Goal: Transaction & Acquisition: Obtain resource

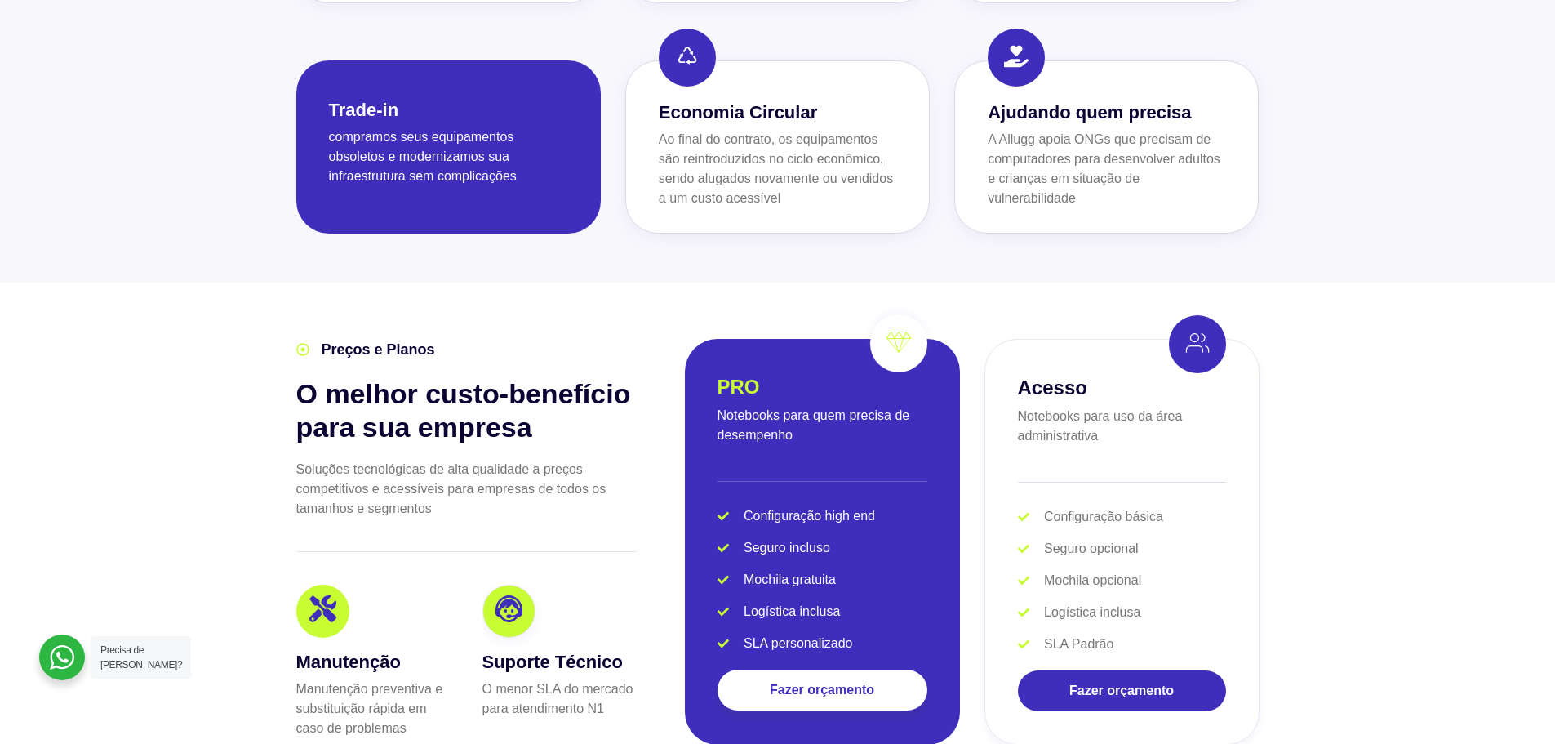
scroll to position [3020, 0]
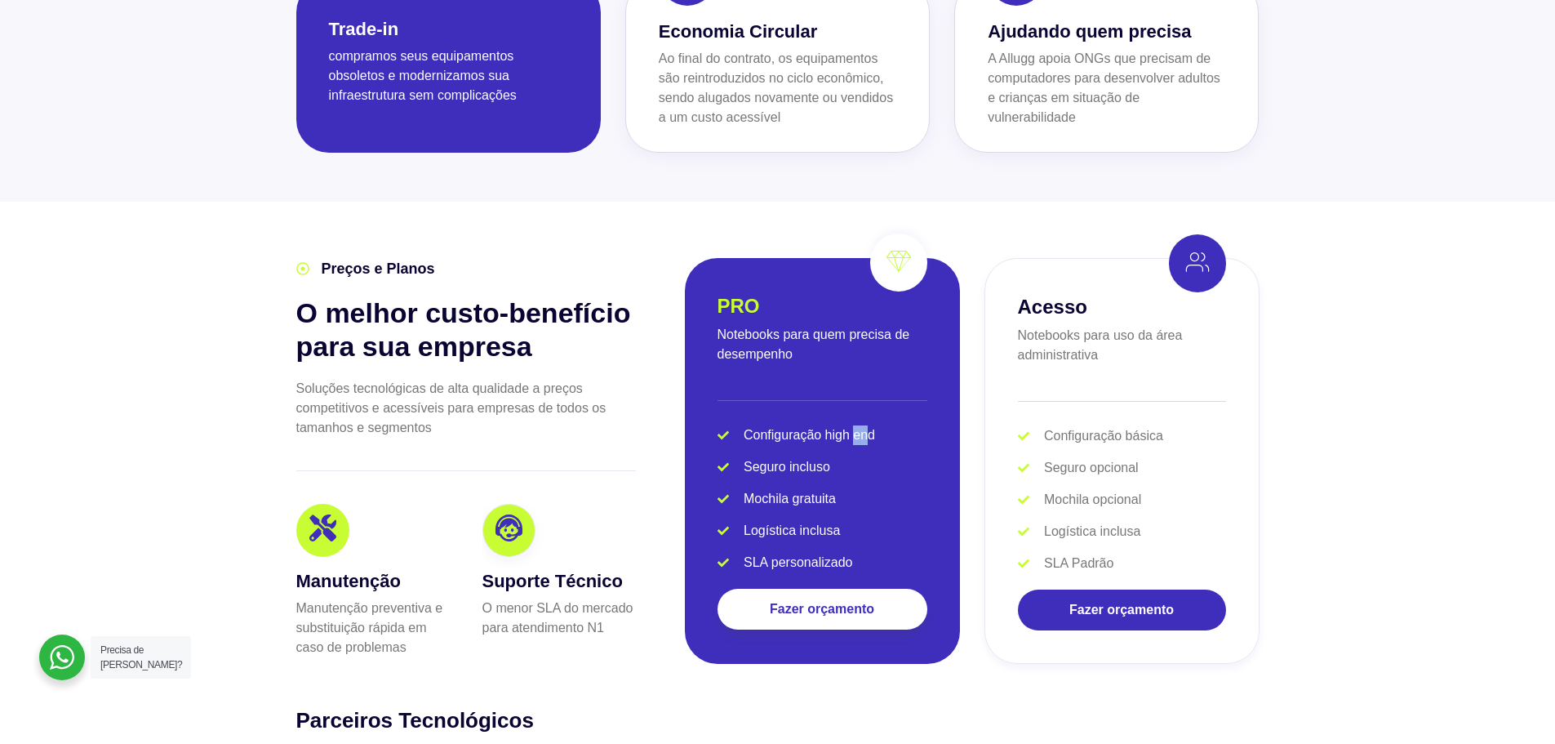
drag, startPoint x: 870, startPoint y: 407, endPoint x: 852, endPoint y: 407, distance: 18.0
click at [852, 425] on span "Configuração high end" at bounding box center [807, 435] width 135 height 20
drag, startPoint x: 823, startPoint y: 404, endPoint x: 907, endPoint y: 410, distance: 84.3
click at [907, 425] on li "Configuração high end" at bounding box center [822, 438] width 210 height 26
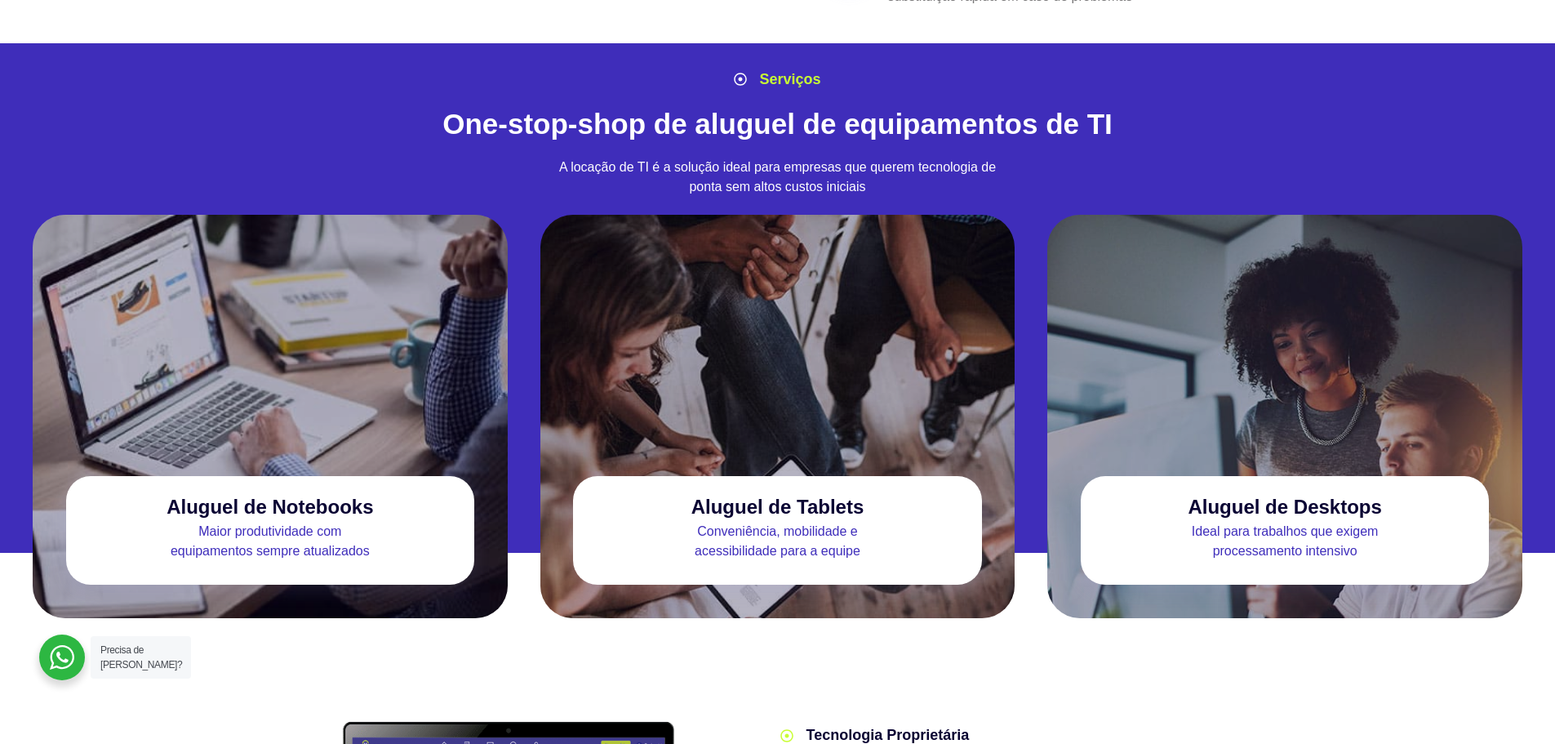
scroll to position [1306, 0]
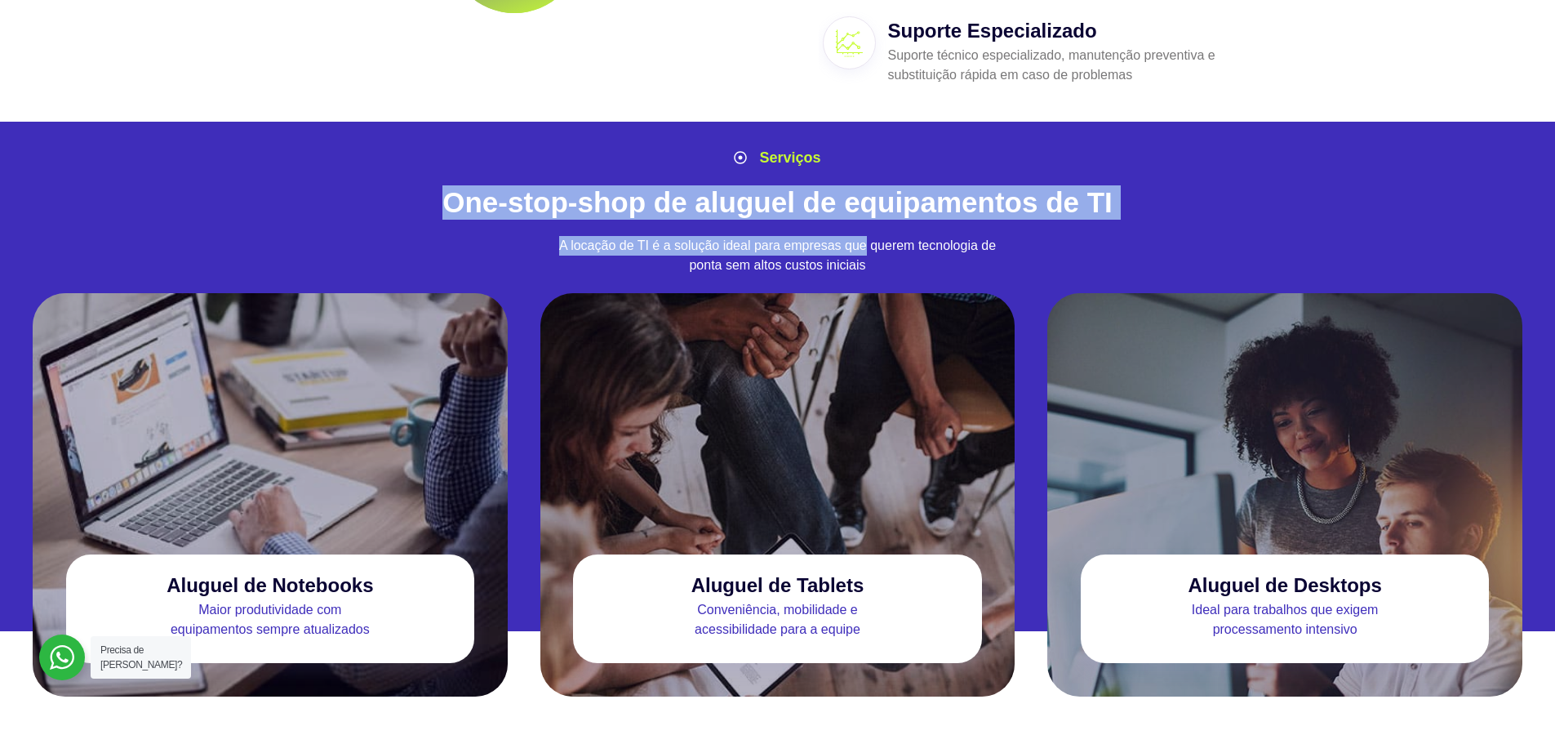
drag, startPoint x: 488, startPoint y: 182, endPoint x: 864, endPoint y: 225, distance: 378.8
click at [864, 225] on div "Serviços One-stop-shop de aluguel de equipamentos de TI A locação de TI é a sol…" at bounding box center [777, 217] width 979 height 156
click at [864, 236] on p "A locação de TI é a solução ideal para empresas que querem tecnologia de ponta …" at bounding box center [777, 255] width 443 height 39
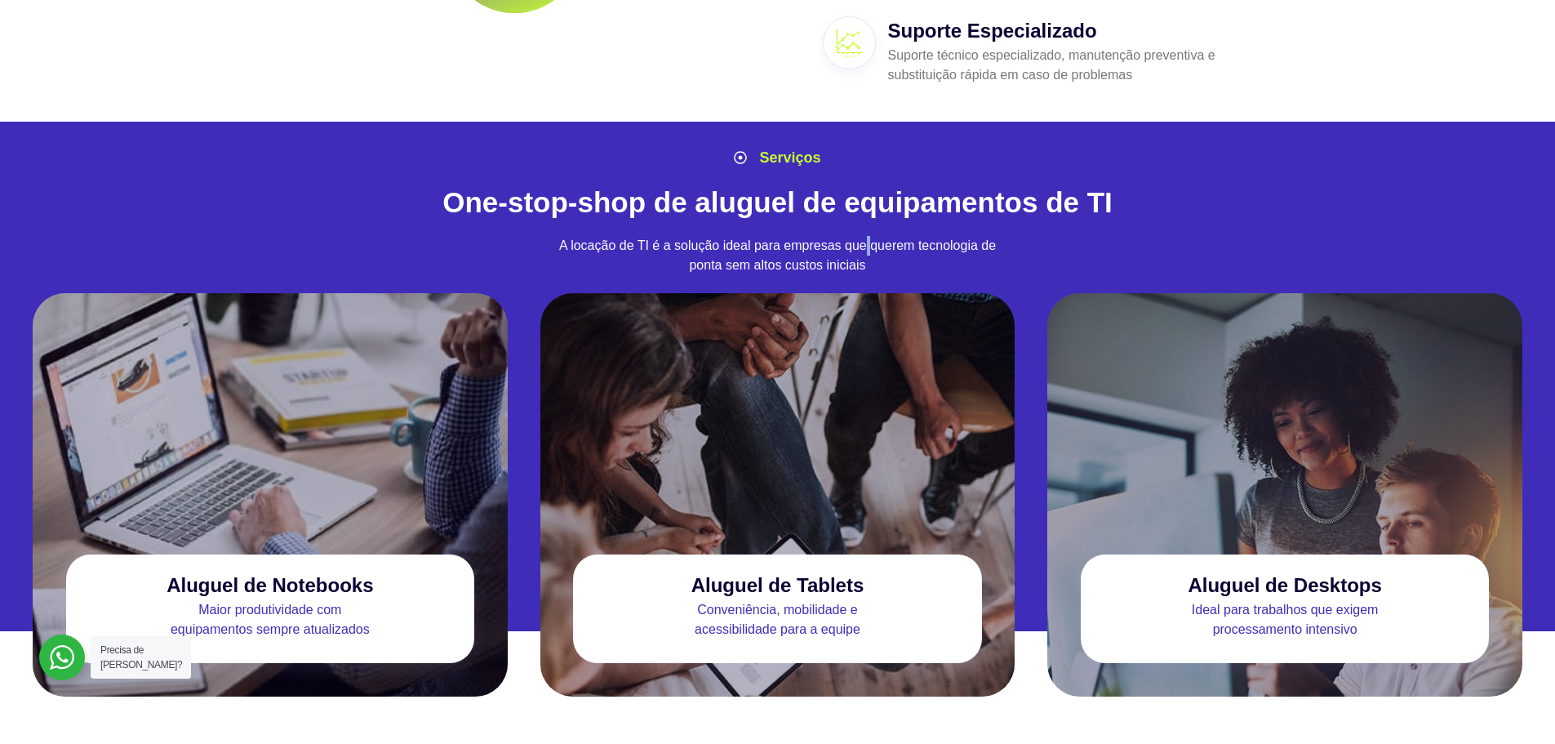
click at [864, 236] on p "A locação de TI é a solução ideal para empresas que querem tecnologia de ponta …" at bounding box center [777, 255] width 443 height 39
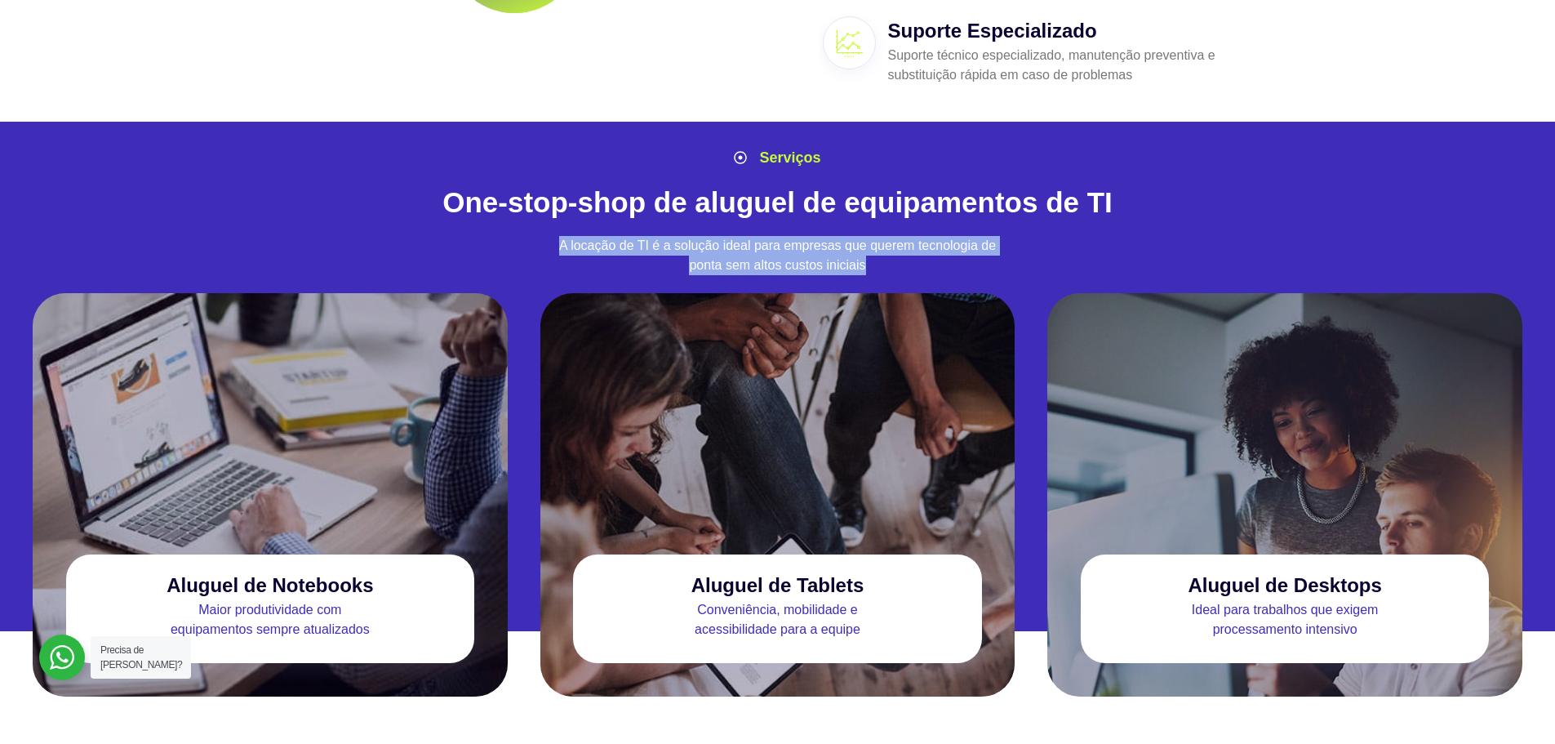
click at [864, 236] on p "A locação de TI é a solução ideal para empresas que querem tecnologia de ponta …" at bounding box center [777, 255] width 443 height 39
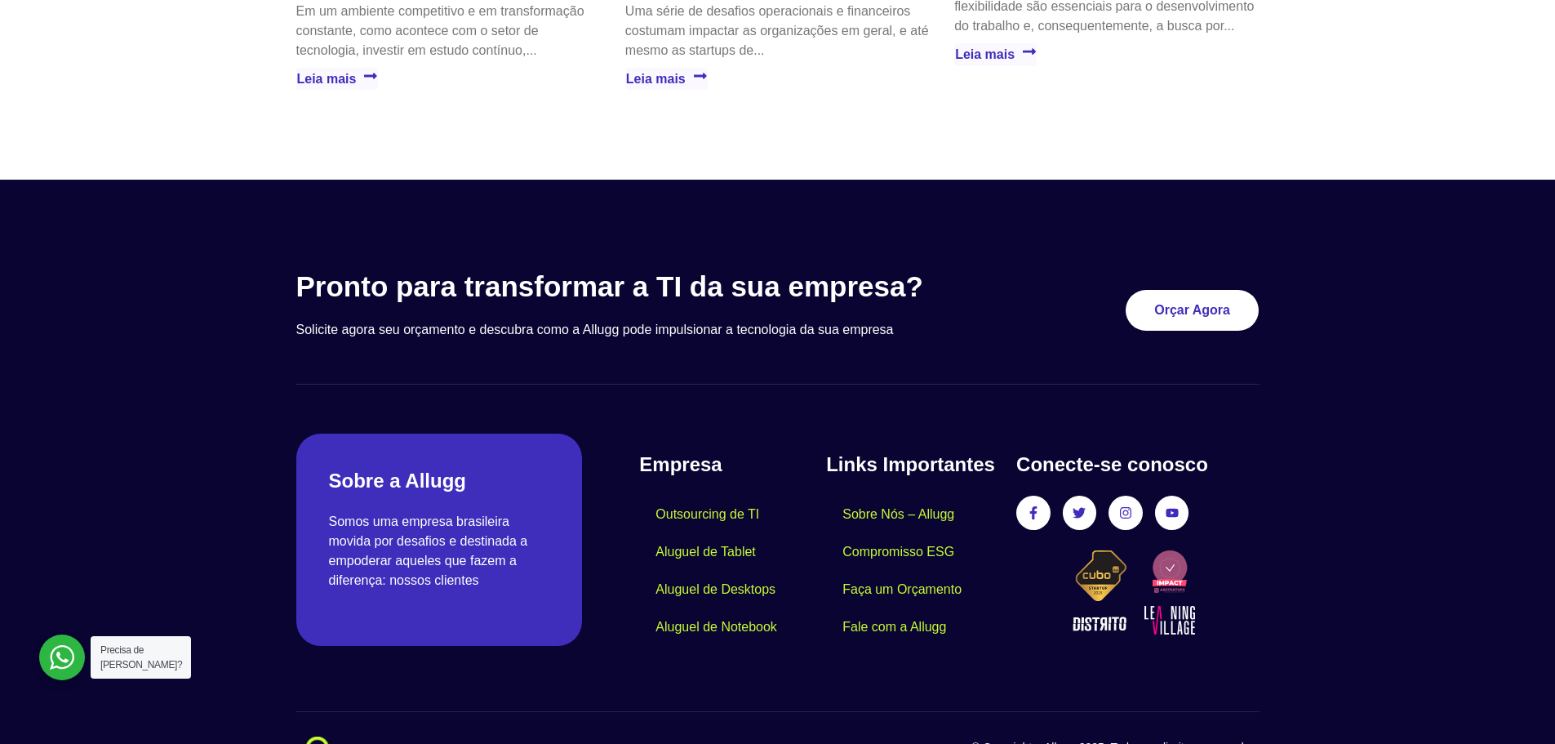
scroll to position [4708, 0]
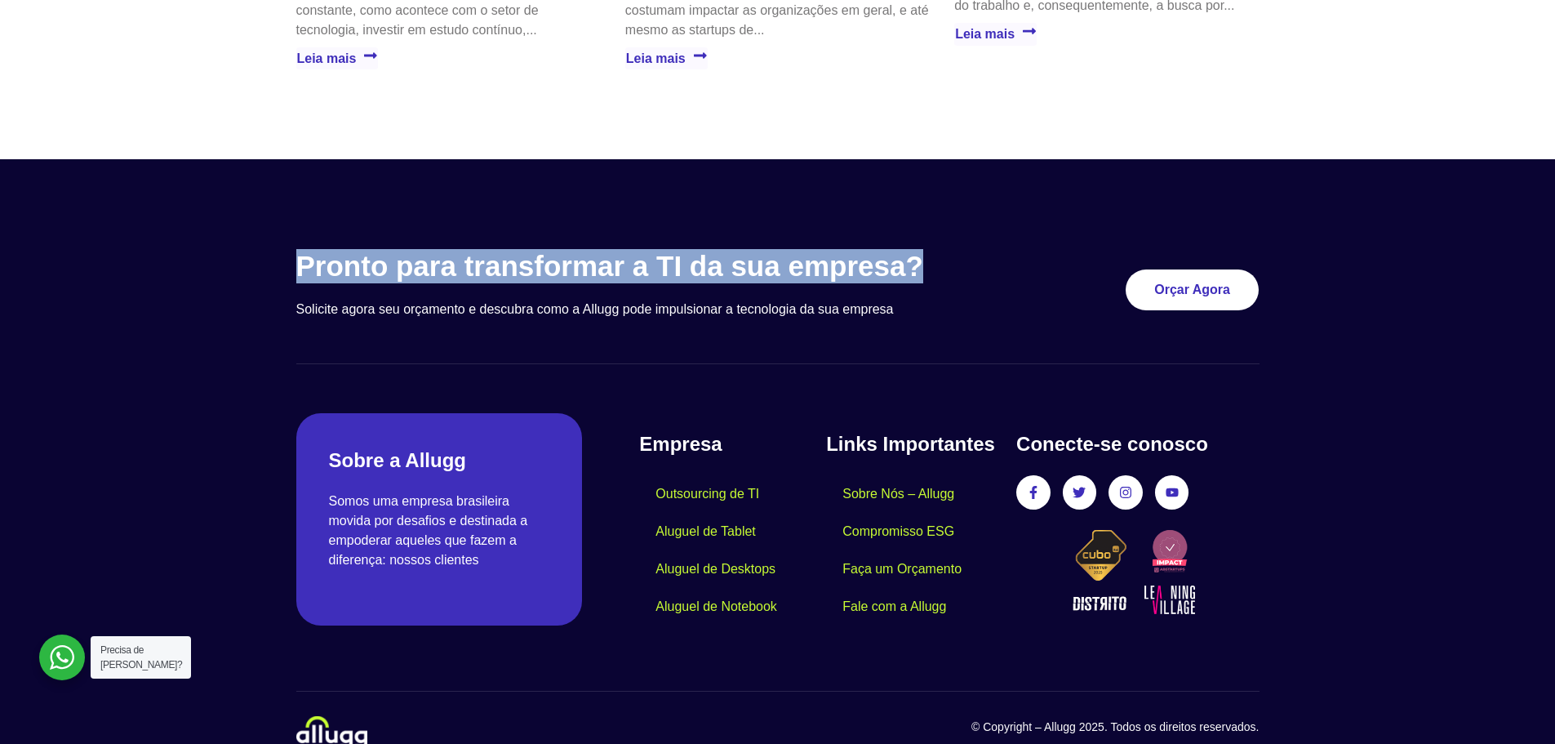
drag, startPoint x: 281, startPoint y: 253, endPoint x: 931, endPoint y: 258, distance: 649.7
click at [931, 258] on section "Pronto para transformar a TI da sua empresa? Solicite agora seu orçamento e des…" at bounding box center [777, 466] width 1555 height 614
click at [931, 258] on div "Pronto para transformar a TI da sua empresa? Solicite agora seu orçamento e des…" at bounding box center [647, 290] width 703 height 82
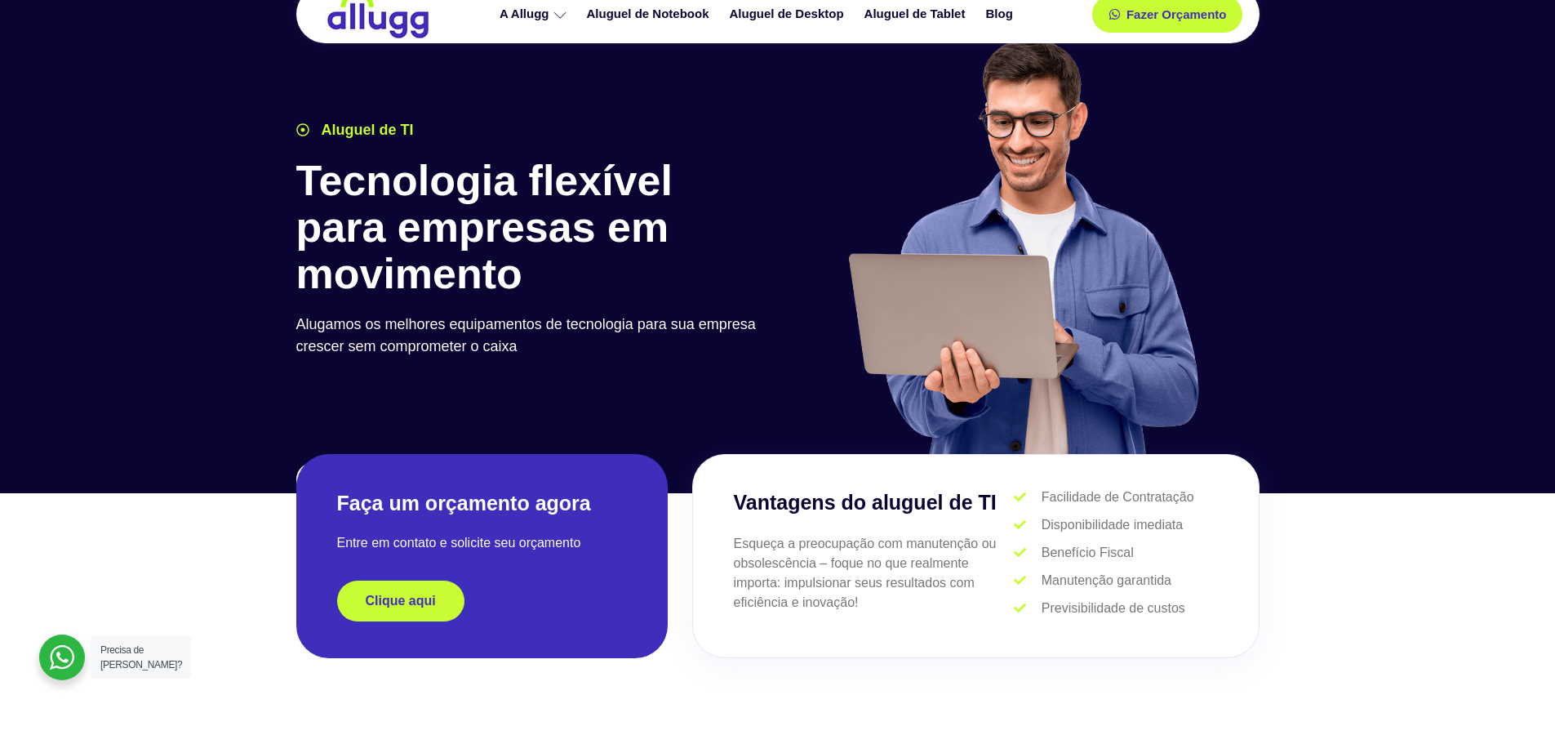
scroll to position [0, 0]
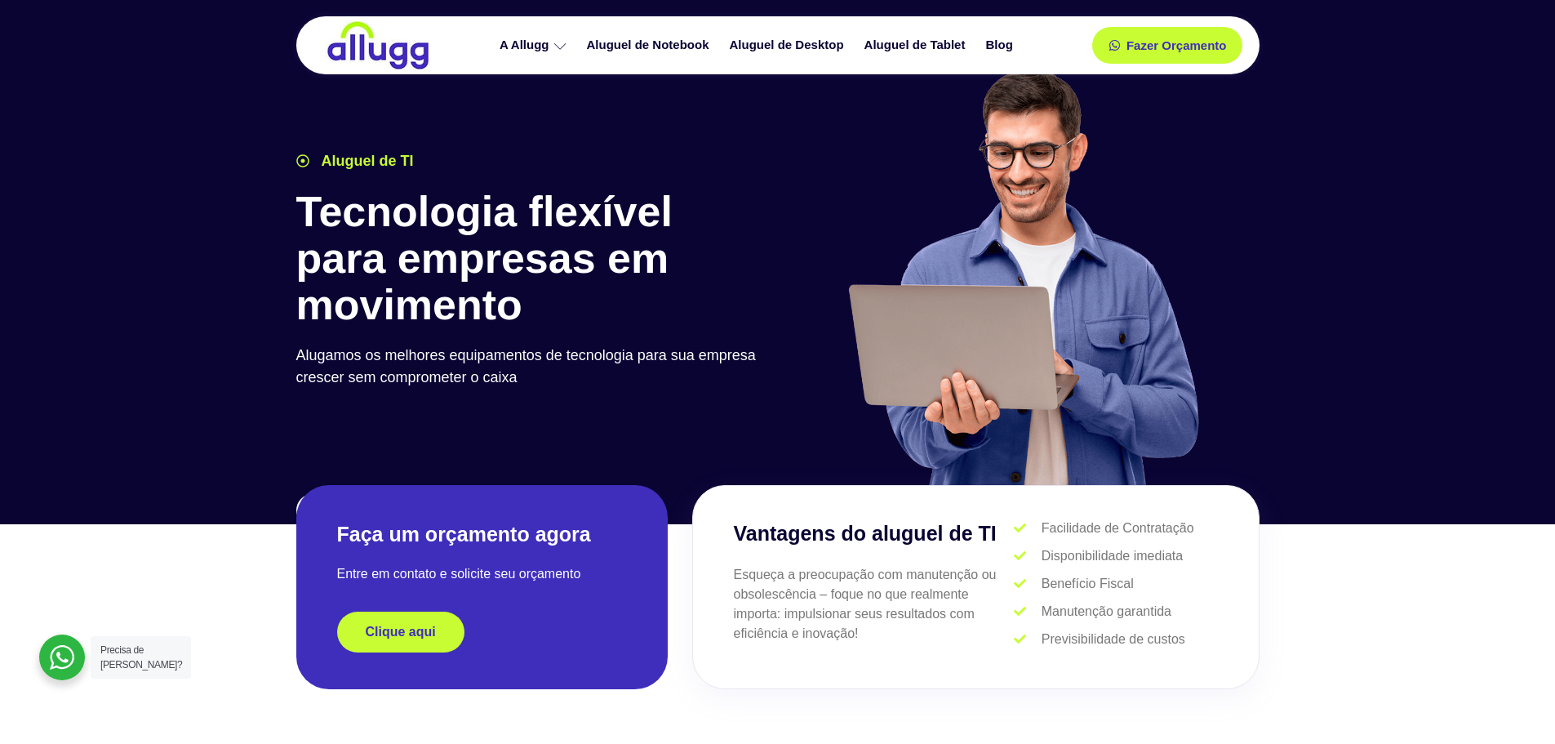
click at [624, 69] on div "A Allugg Compromisso ESG Aluguel de Notebook Aluguel de Desktop Aluguel de Tabl…" at bounding box center [758, 45] width 616 height 58
click at [626, 59] on link "Aluguel de Notebook" at bounding box center [650, 45] width 143 height 29
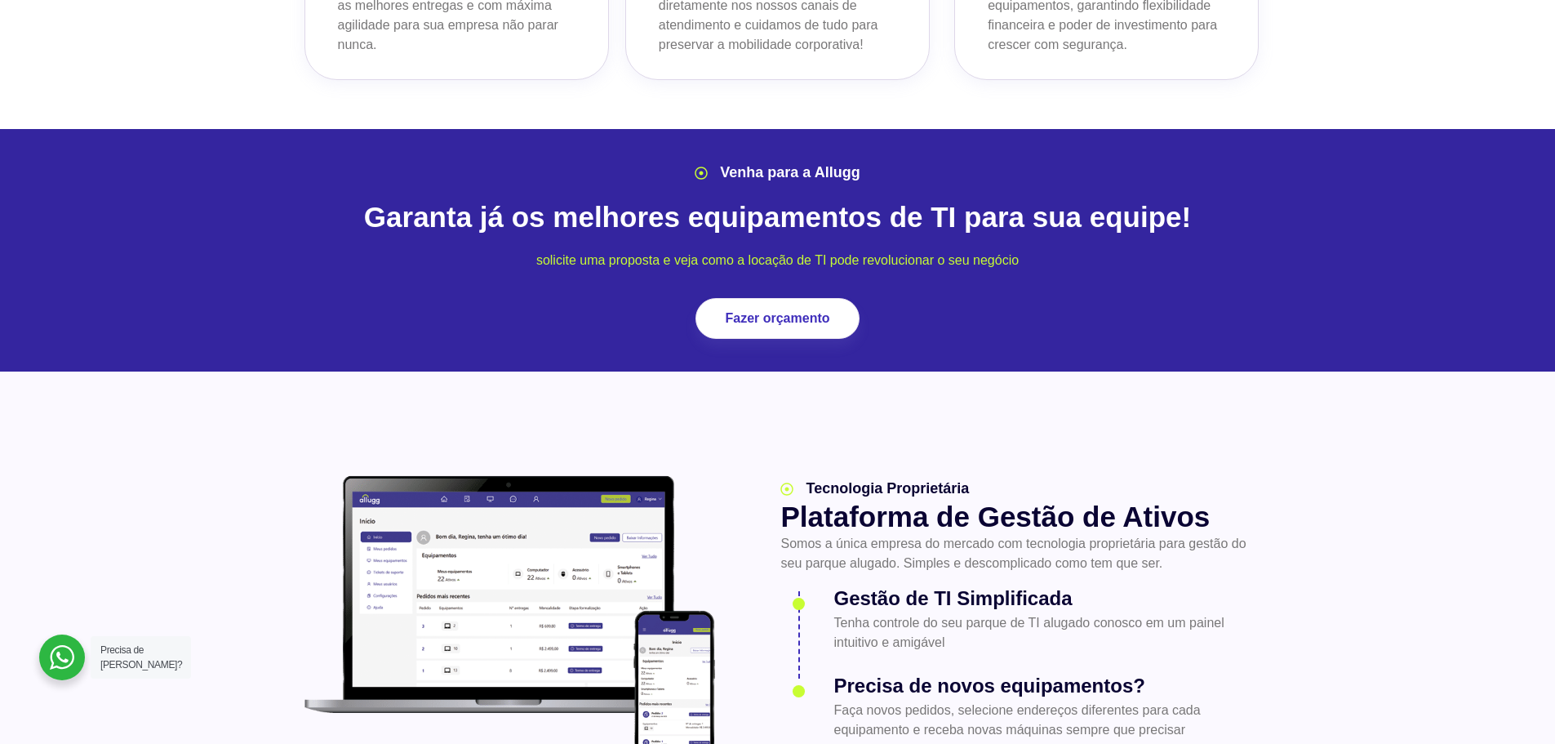
scroll to position [1796, 0]
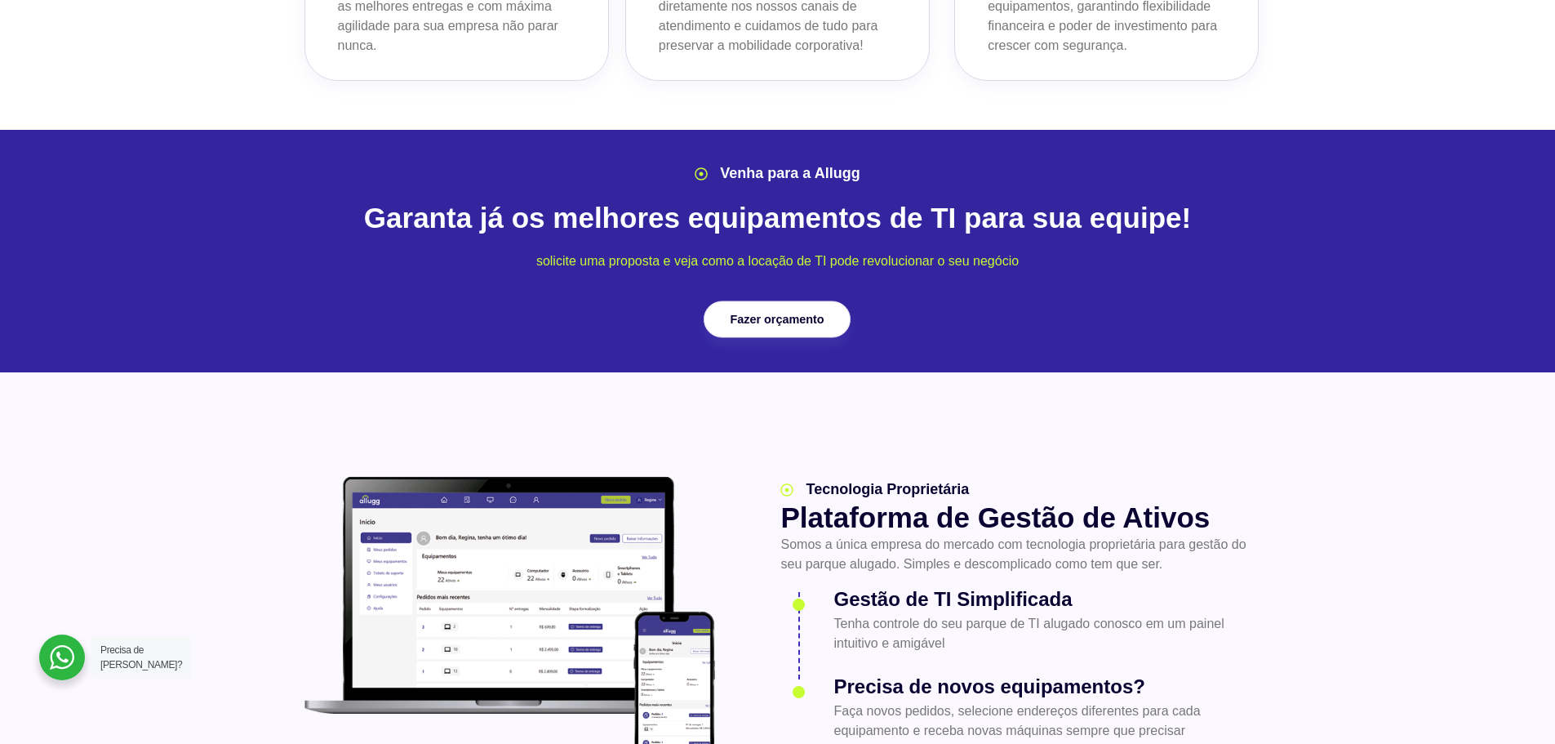
click at [762, 313] on span "Fazer orçamento" at bounding box center [778, 318] width 94 height 11
